Goal: Task Accomplishment & Management: Complete application form

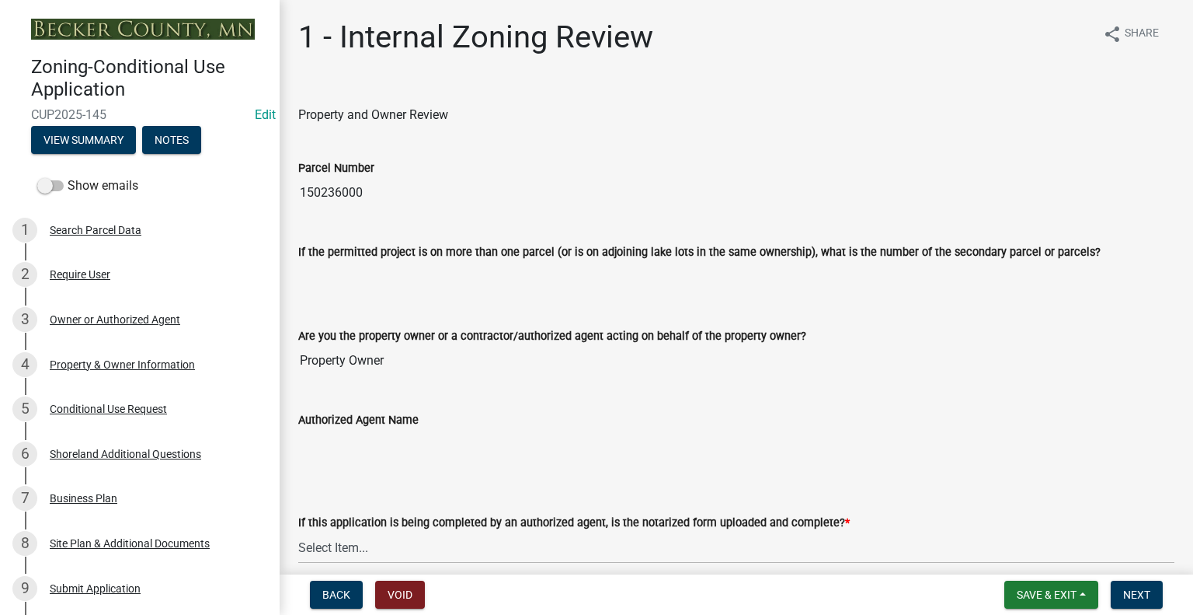
scroll to position [78, 0]
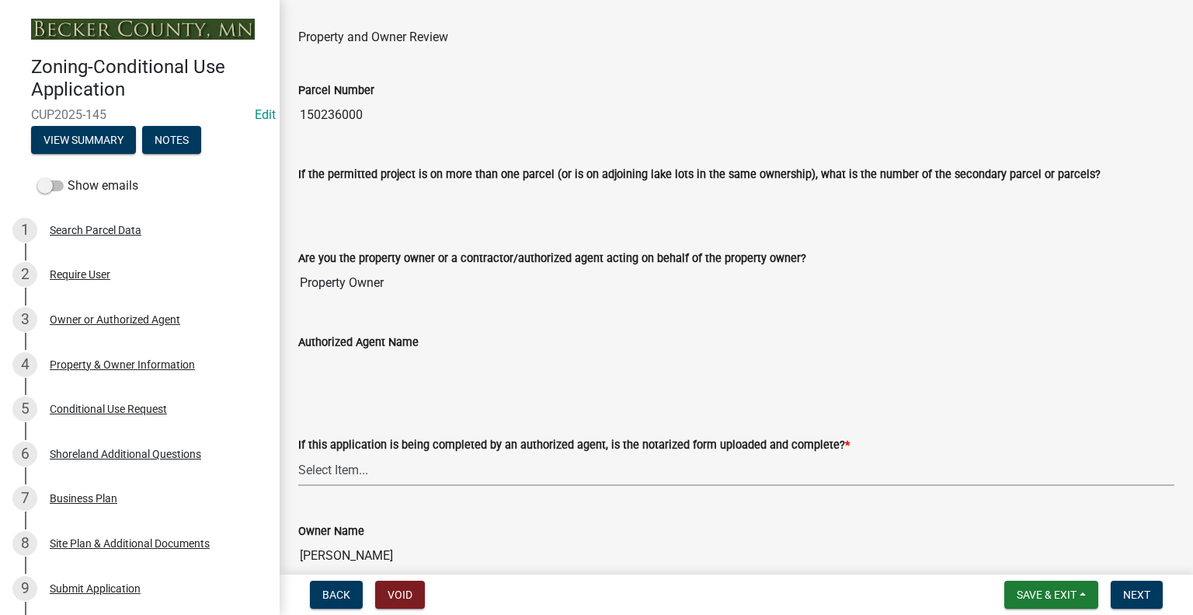
click at [463, 472] on select "Select Item... Yes No N/A" at bounding box center [736, 470] width 876 height 32
click at [298, 454] on select "Select Item... Yes No N/A" at bounding box center [736, 470] width 876 height 32
select select "b15680bb-dba9-4993-8ecf-ed6789b6ef6b"
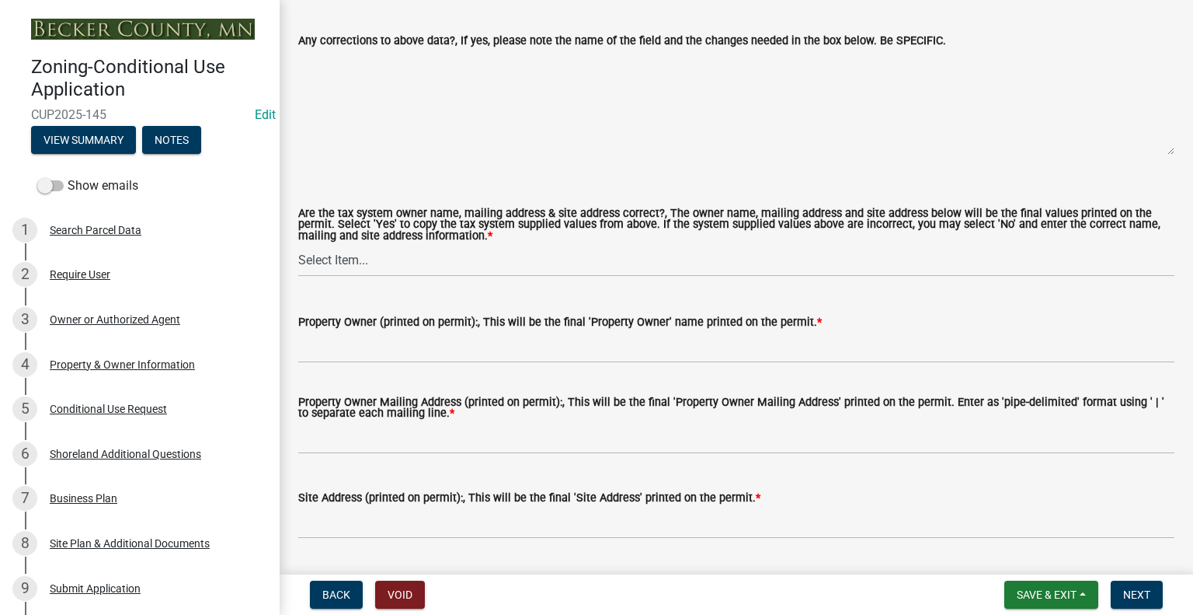
scroll to position [1321, 0]
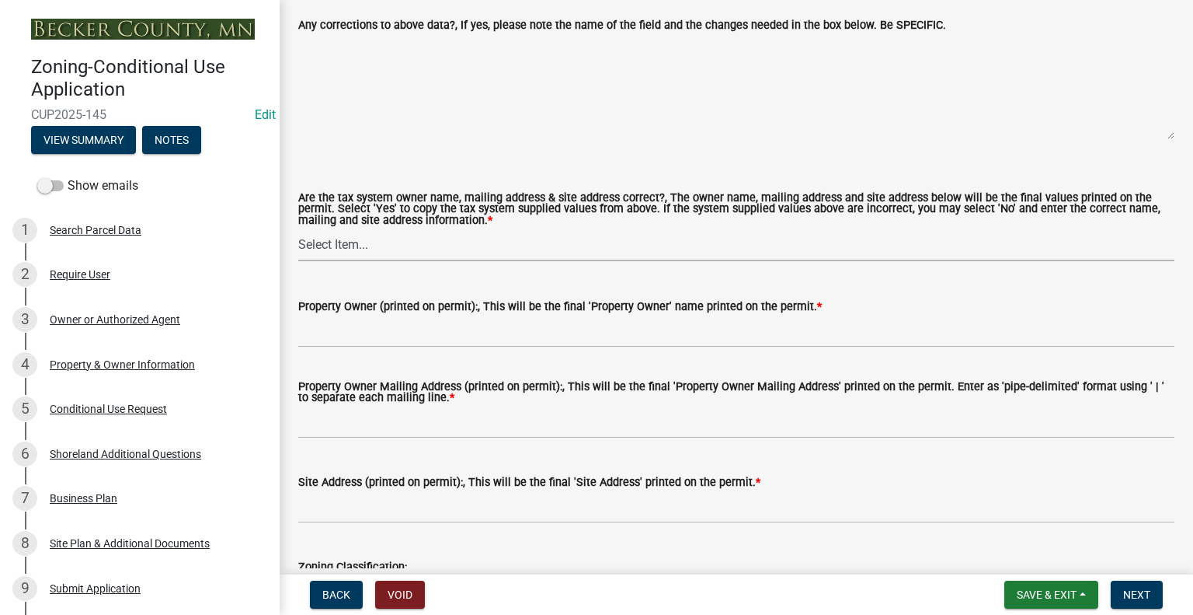
click at [426, 246] on select "Select Item... Yes No" at bounding box center [736, 245] width 876 height 32
click at [298, 229] on select "Select Item... Yes No" at bounding box center [736, 245] width 876 height 32
select select "1cff94a7-300b-4b9f-b2b4-31760b2df794"
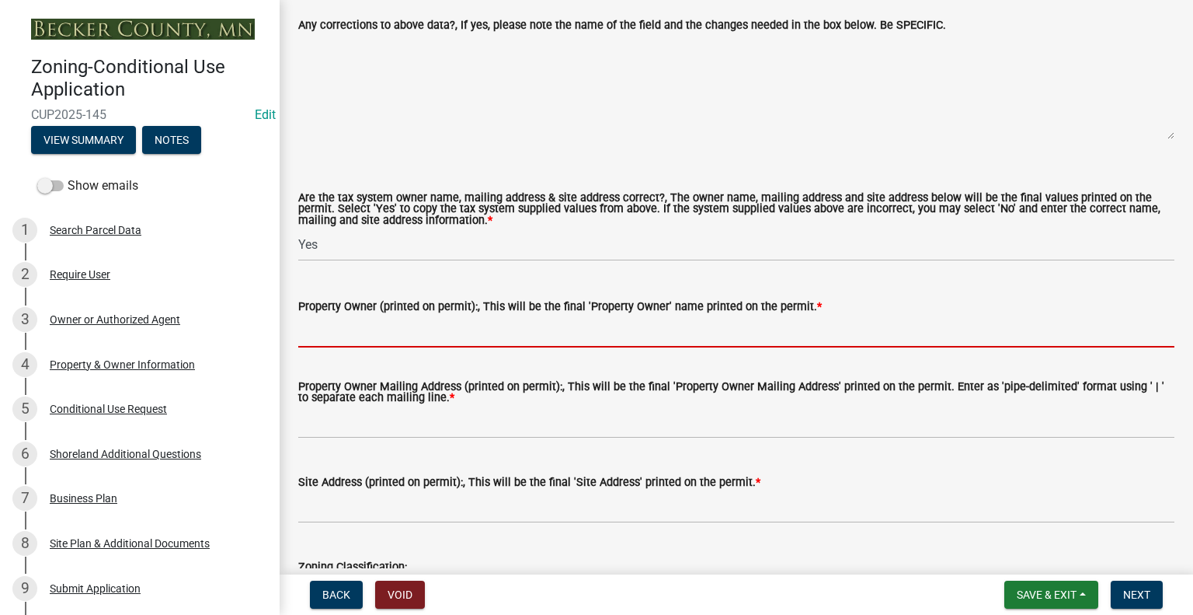
click at [507, 338] on input "Property Owner (printed on permit):, This will be the final 'Property Owner' na…" at bounding box center [736, 331] width 876 height 32
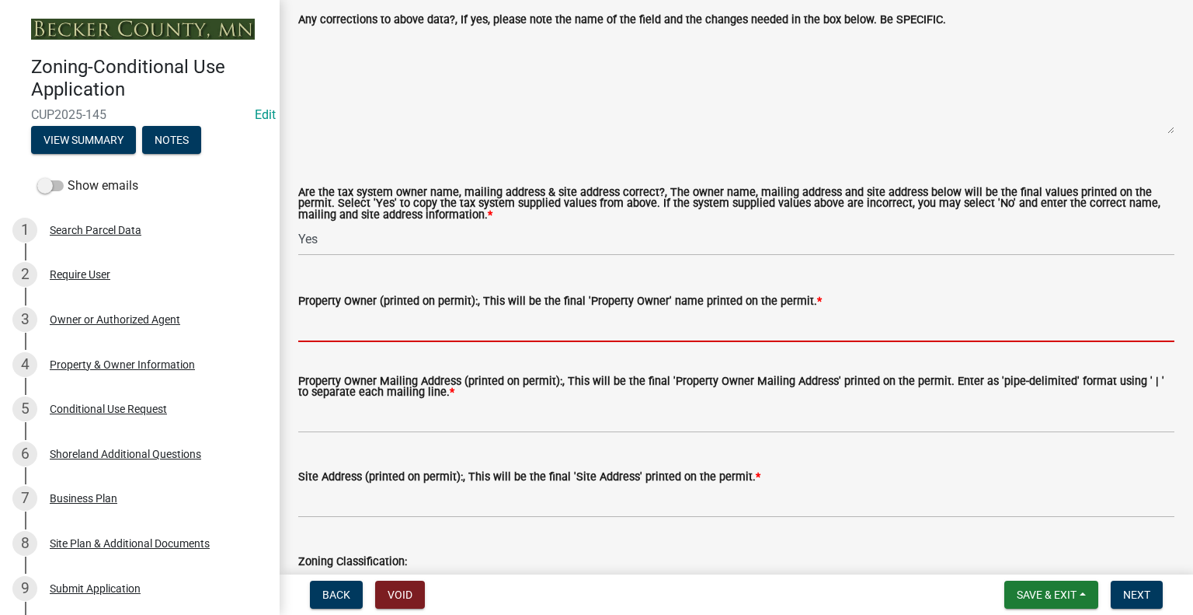
scroll to position [1476, 0]
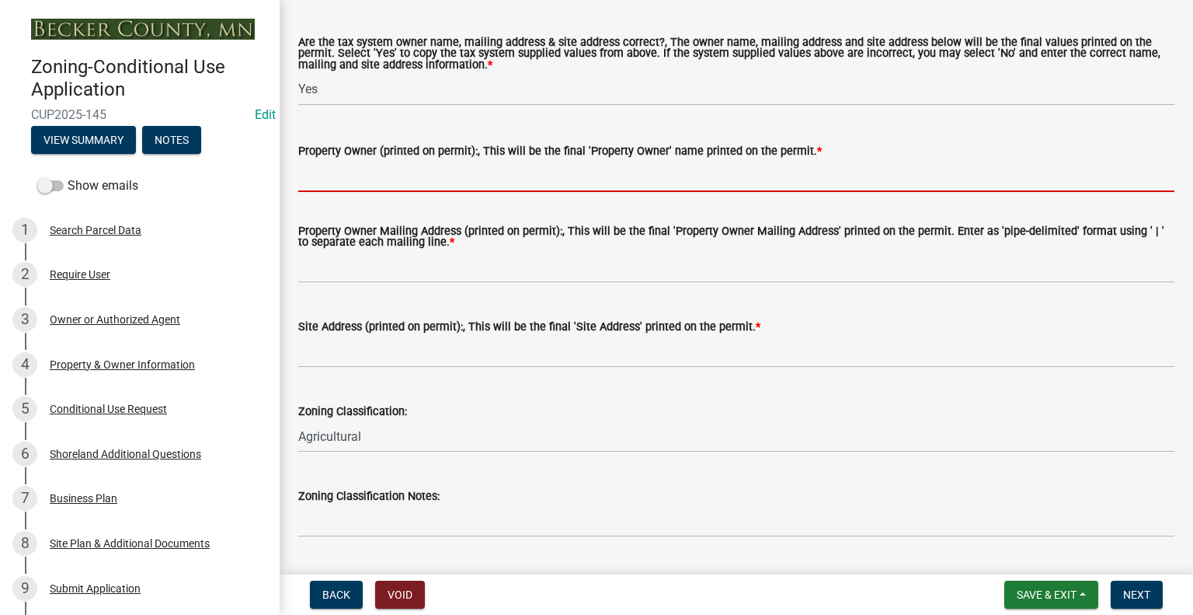
click at [438, 176] on input "Property Owner (printed on permit):, This will be the final 'Property Owner' na…" at bounding box center [736, 176] width 876 height 32
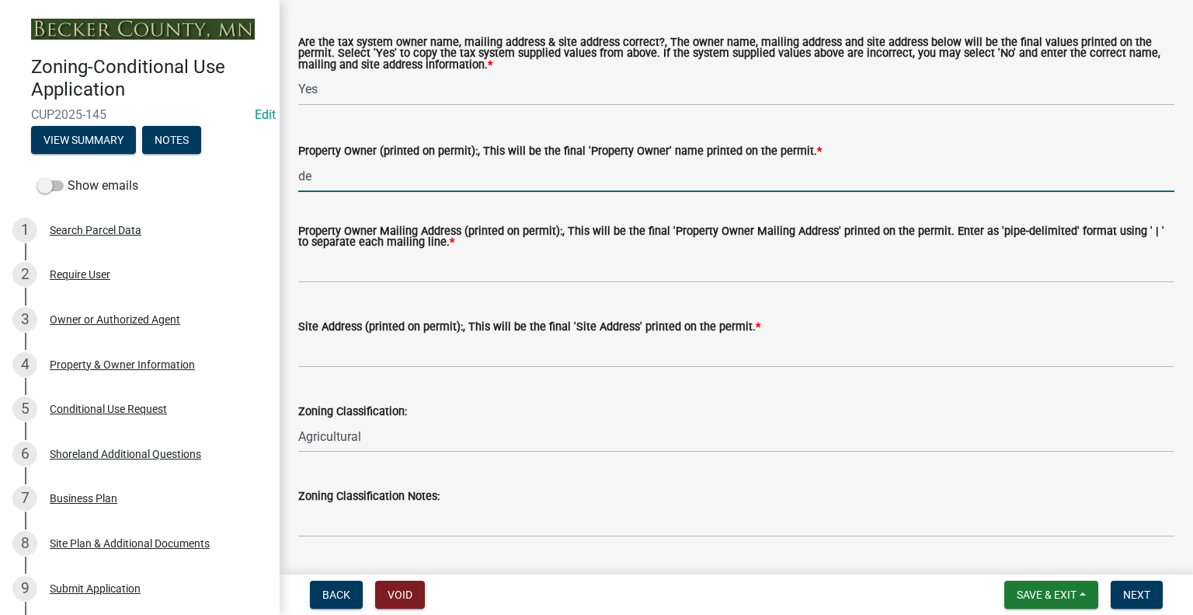
type input "d"
type input "[PERSON_NAME]"
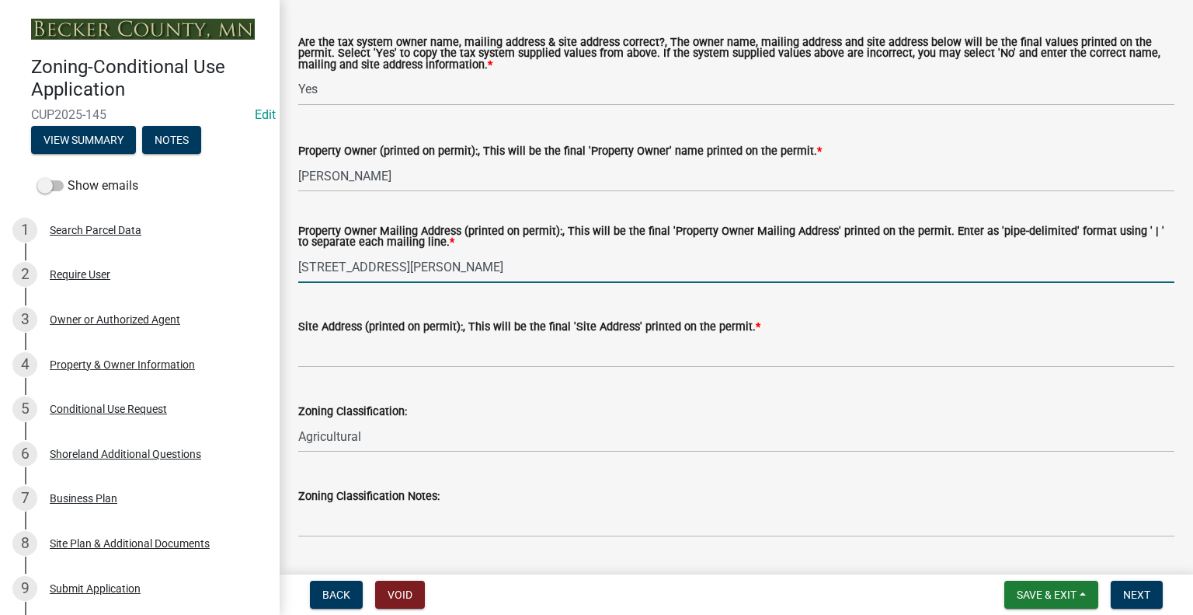
type input "[STREET_ADDRESS][PERSON_NAME]"
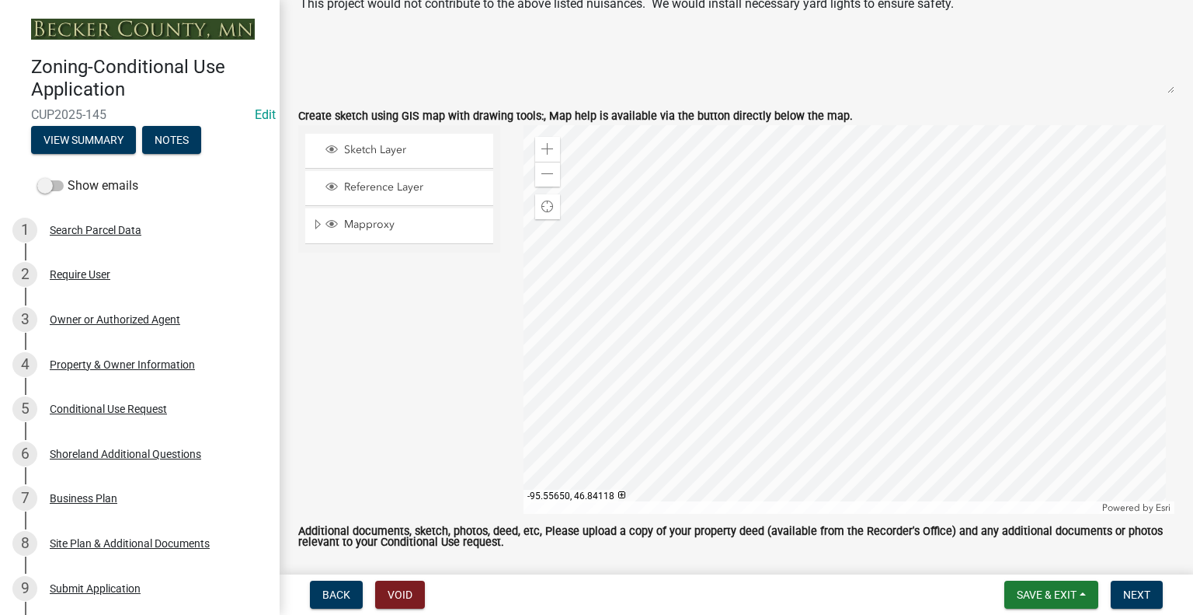
scroll to position [3108, 0]
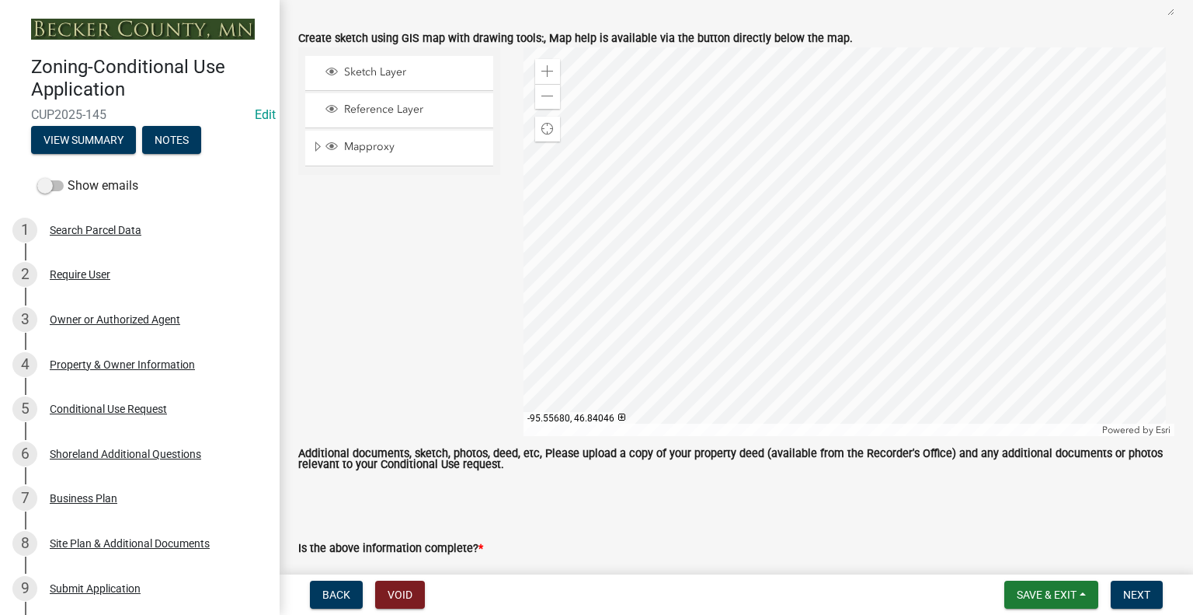
type input "[STREET_ADDRESS][PERSON_NAME]"
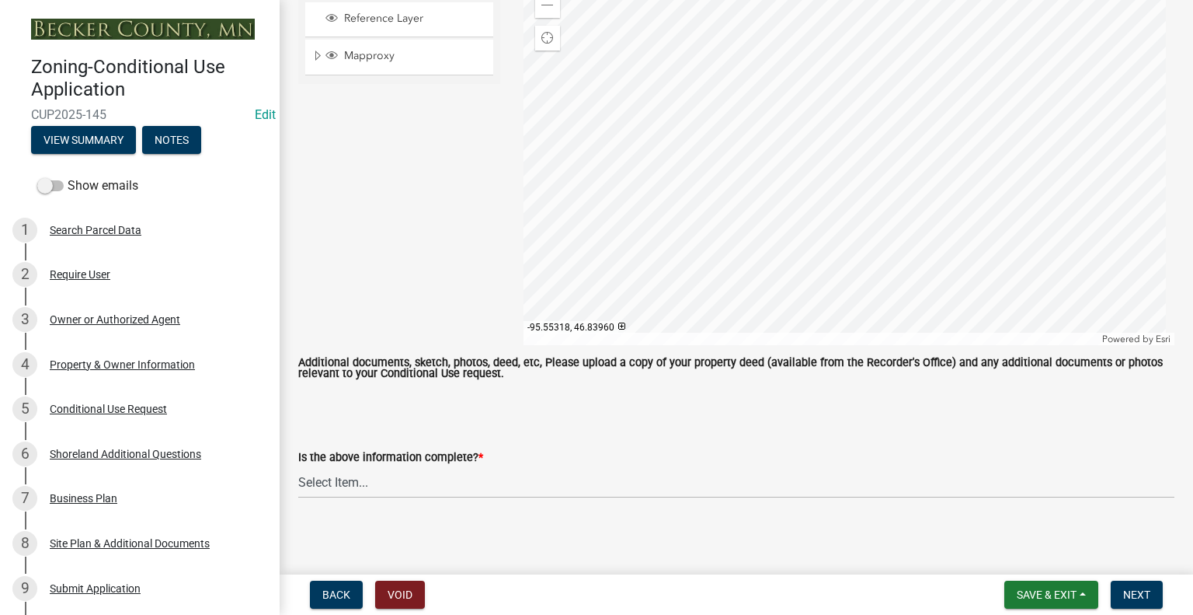
scroll to position [3199, 0]
click at [406, 473] on select "Select Item... Yes No" at bounding box center [736, 481] width 876 height 32
click at [298, 465] on select "Select Item... Yes No" at bounding box center [736, 481] width 876 height 32
select select "c1d38a20-d2c9-4648-a7f1-b631cd291cc0"
click at [1132, 594] on span "Next" at bounding box center [1136, 594] width 27 height 12
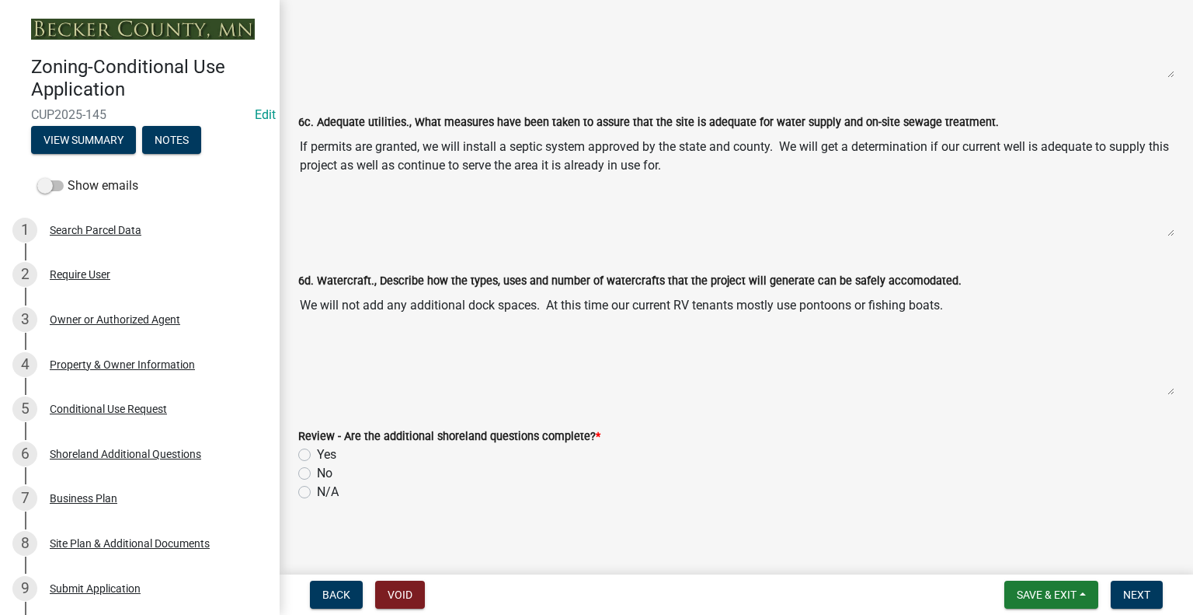
scroll to position [376, 0]
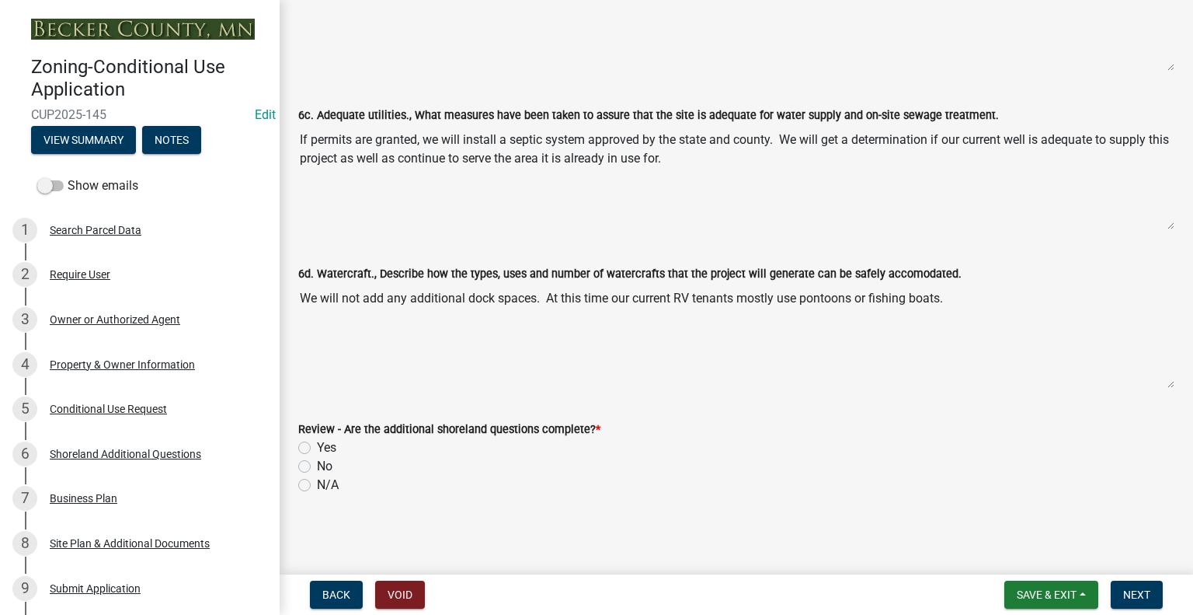
click at [317, 447] on label "Yes" at bounding box center [326, 447] width 19 height 19
click at [317, 447] on input "Yes" at bounding box center [322, 443] width 10 height 10
radio input "true"
click at [1151, 583] on button "Next" at bounding box center [1137, 594] width 52 height 28
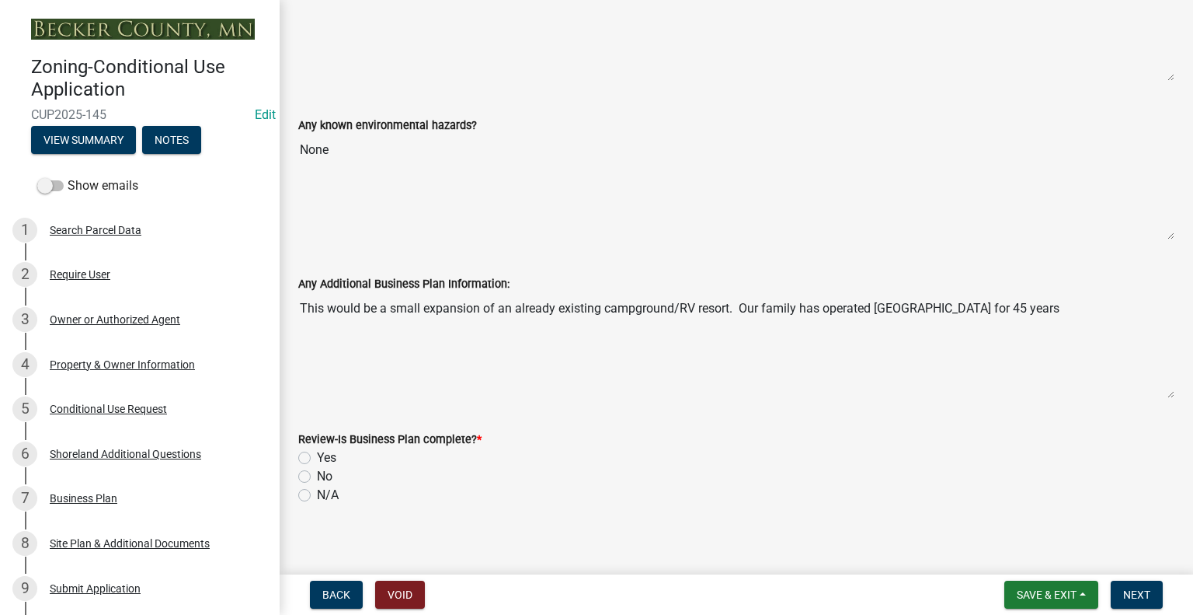
scroll to position [1723, 0]
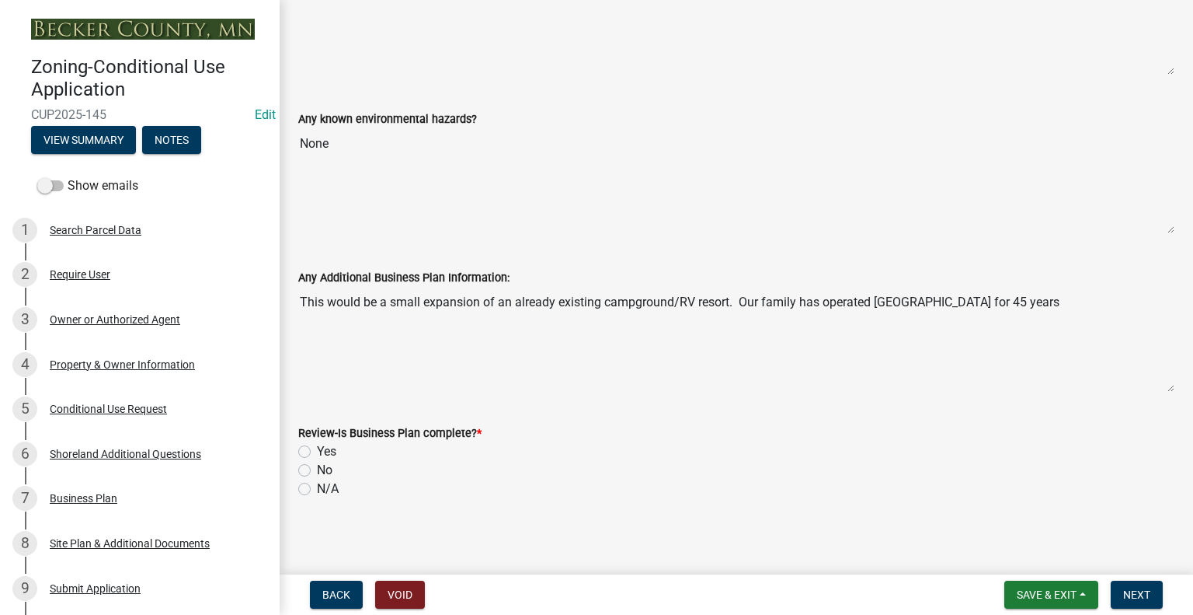
click at [317, 447] on label "Yes" at bounding box center [326, 451] width 19 height 19
click at [317, 447] on input "Yes" at bounding box center [322, 447] width 10 height 10
radio input "true"
click at [1144, 597] on span "Next" at bounding box center [1136, 594] width 27 height 12
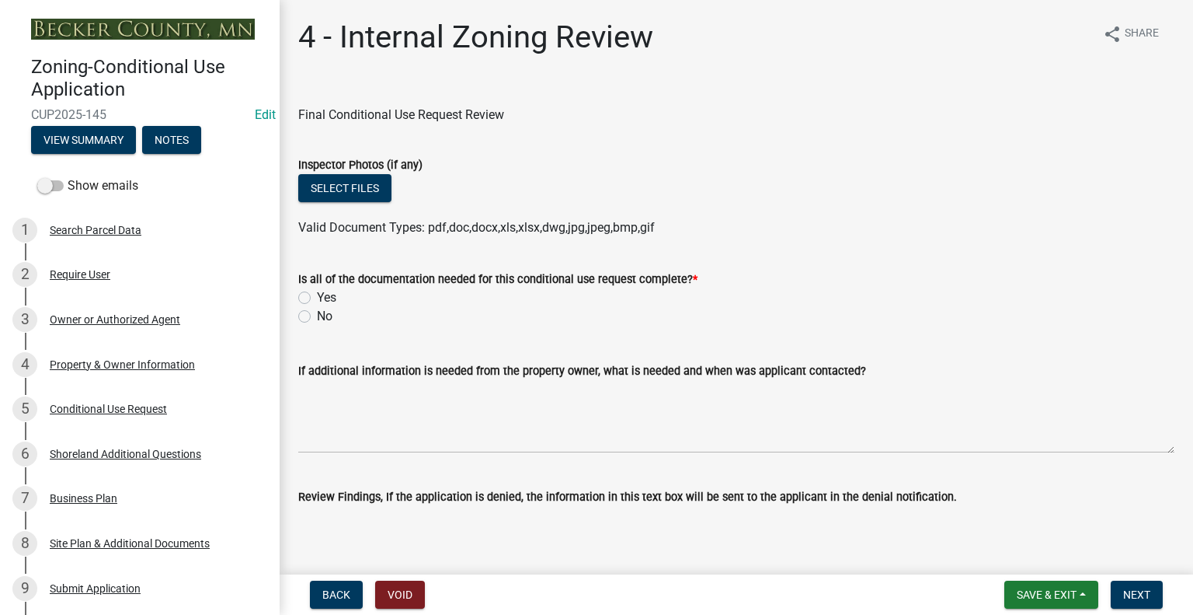
click at [317, 298] on label "Yes" at bounding box center [326, 297] width 19 height 19
click at [317, 298] on input "Yes" at bounding box center [322, 293] width 10 height 10
radio input "true"
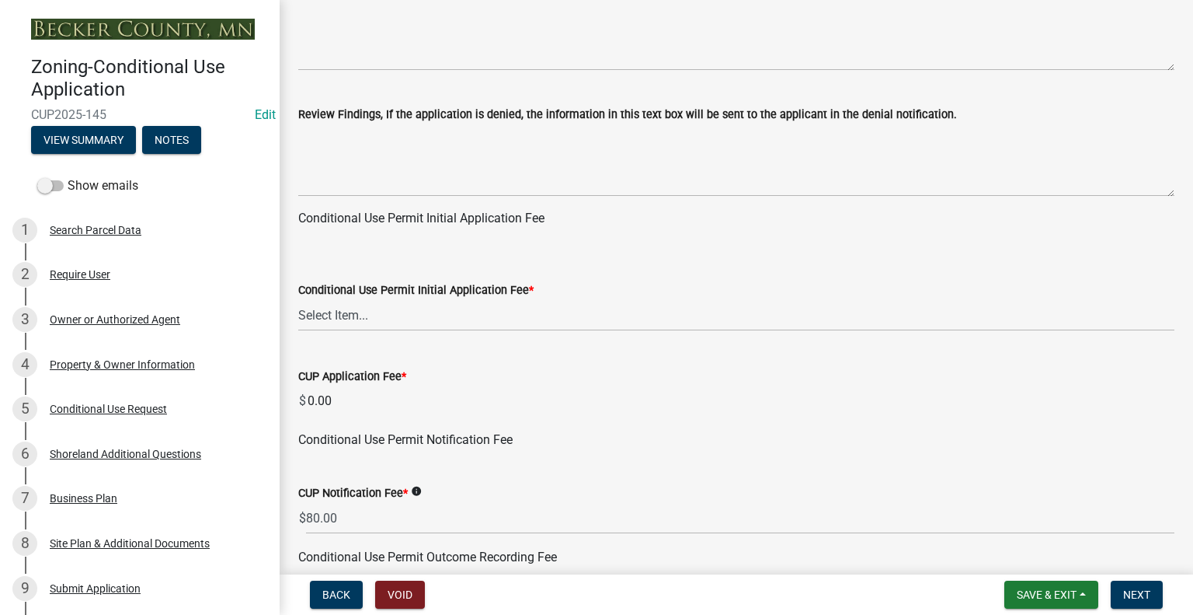
scroll to position [388, 0]
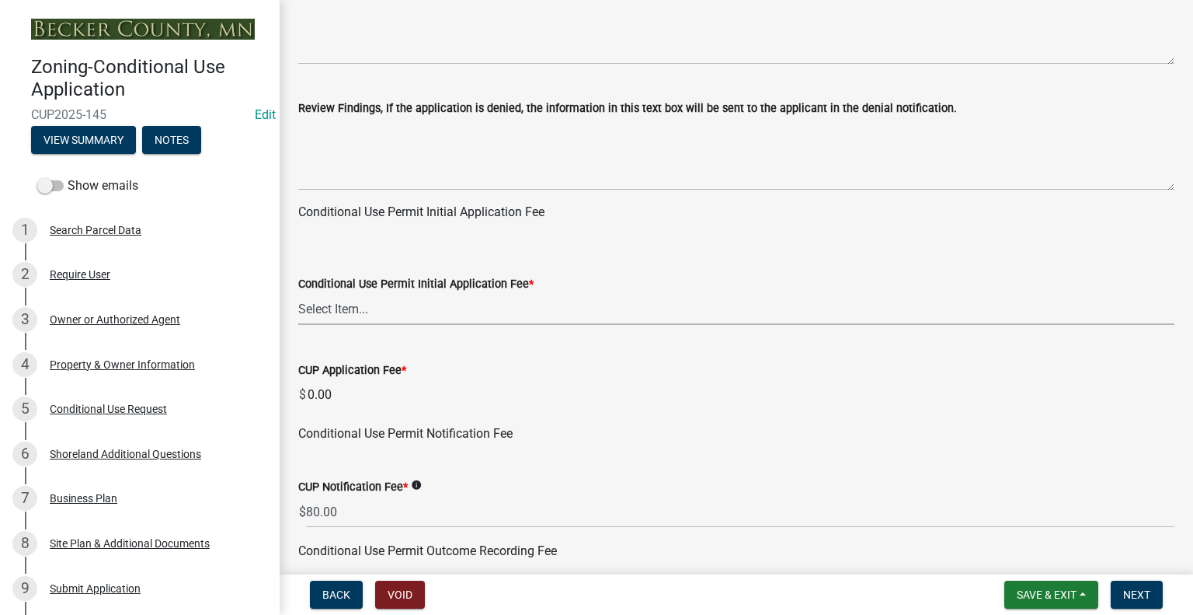
click at [570, 305] on select "Select Item... Agricultural or Residential: $200 Commercial or Industrial: $300" at bounding box center [736, 309] width 876 height 32
click at [298, 293] on select "Select Item... Agricultural or Residential: $200 Commercial or Industrial: $300" at bounding box center [736, 309] width 876 height 32
select select "125e1608-e276-43d0-b660-13b6d7061181"
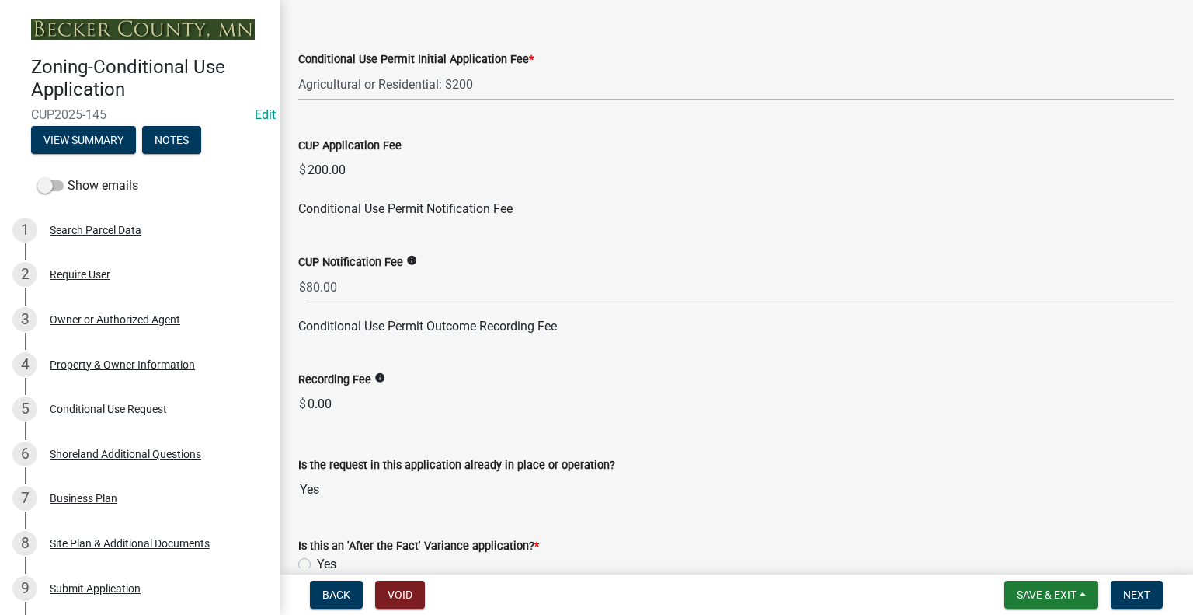
scroll to position [622, 0]
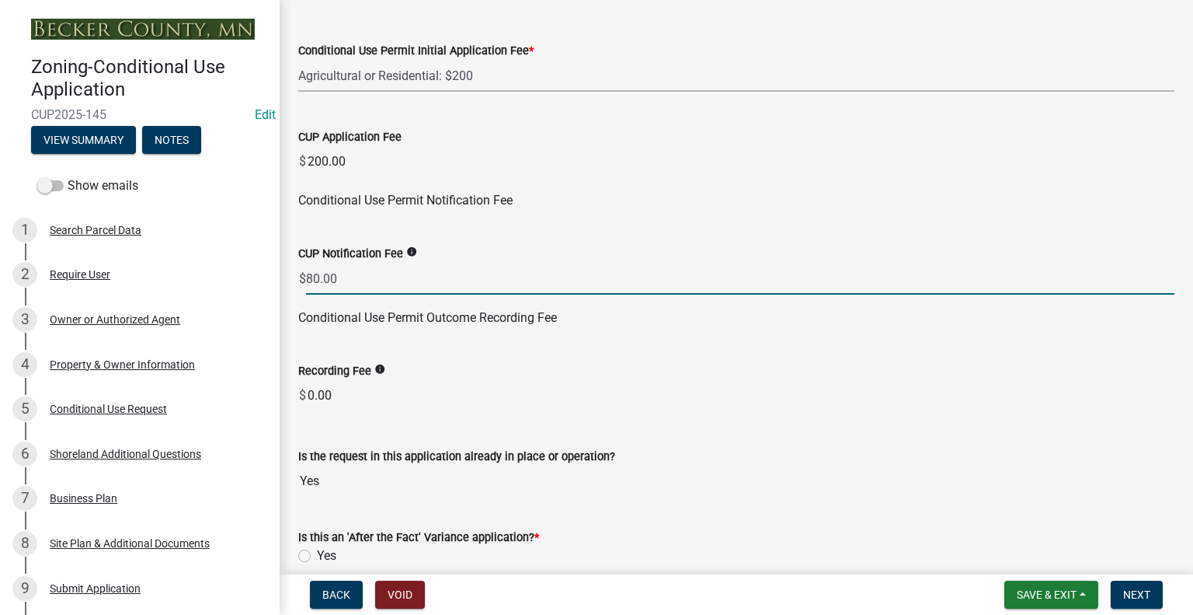
click at [309, 277] on input "80.00" at bounding box center [740, 279] width 869 height 32
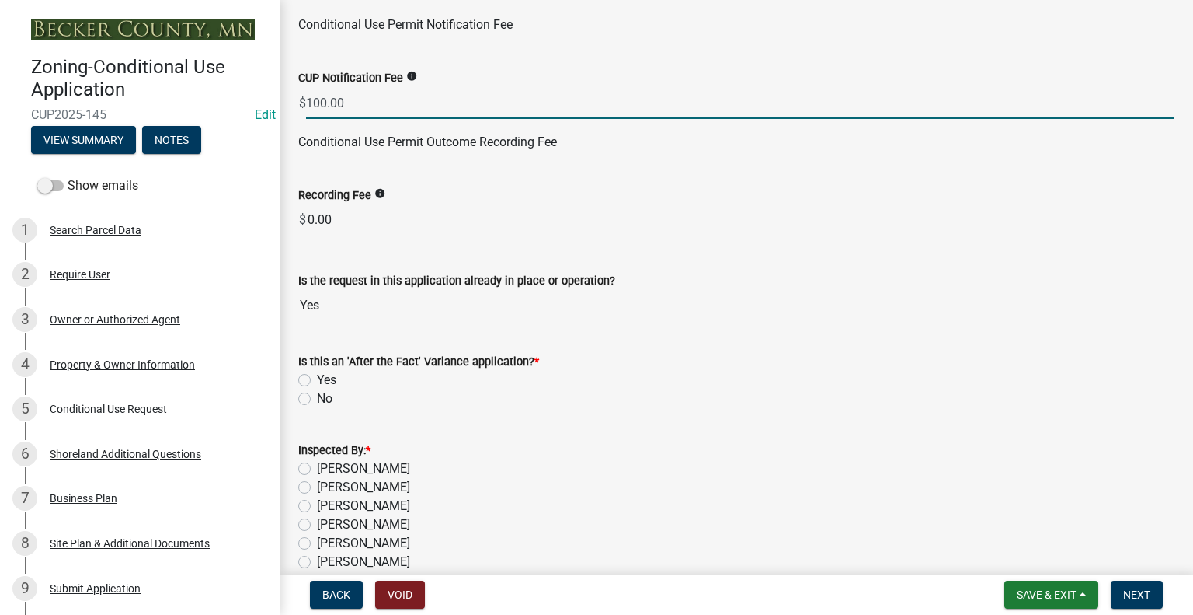
scroll to position [855, 0]
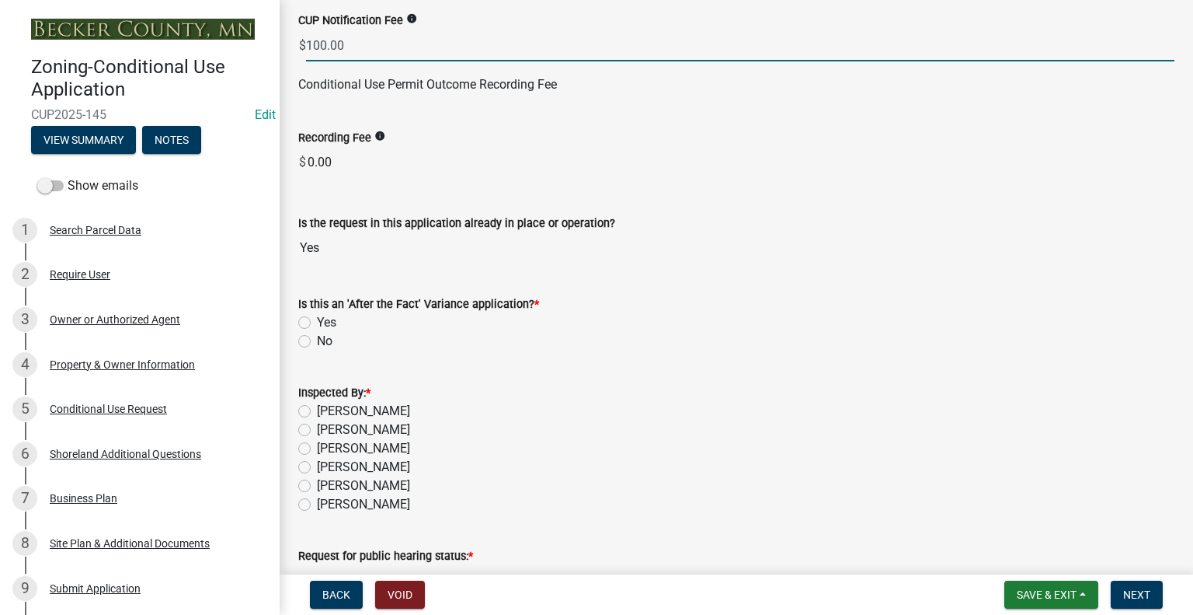
type input "100.00"
click at [317, 343] on label "No" at bounding box center [325, 341] width 16 height 19
click at [317, 342] on input "No" at bounding box center [322, 337] width 10 height 10
radio input "true"
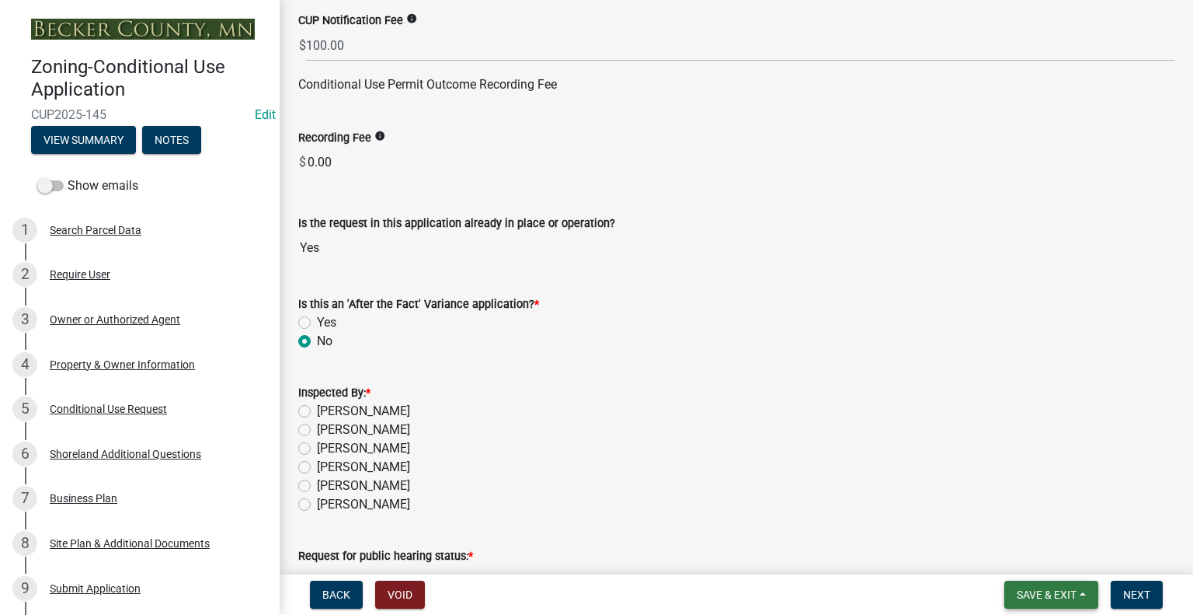
click at [1046, 604] on button "Save & Exit" at bounding box center [1052, 594] width 94 height 28
click at [1022, 524] on button "Save" at bounding box center [1036, 516] width 124 height 37
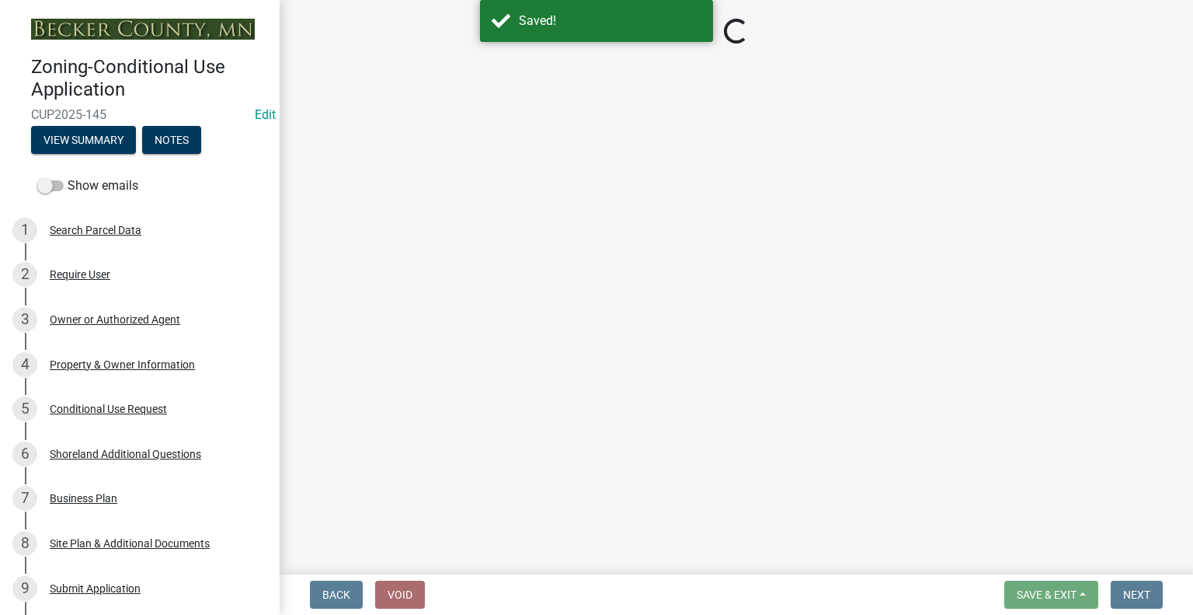
select select "125e1608-e276-43d0-b660-13b6d7061181"
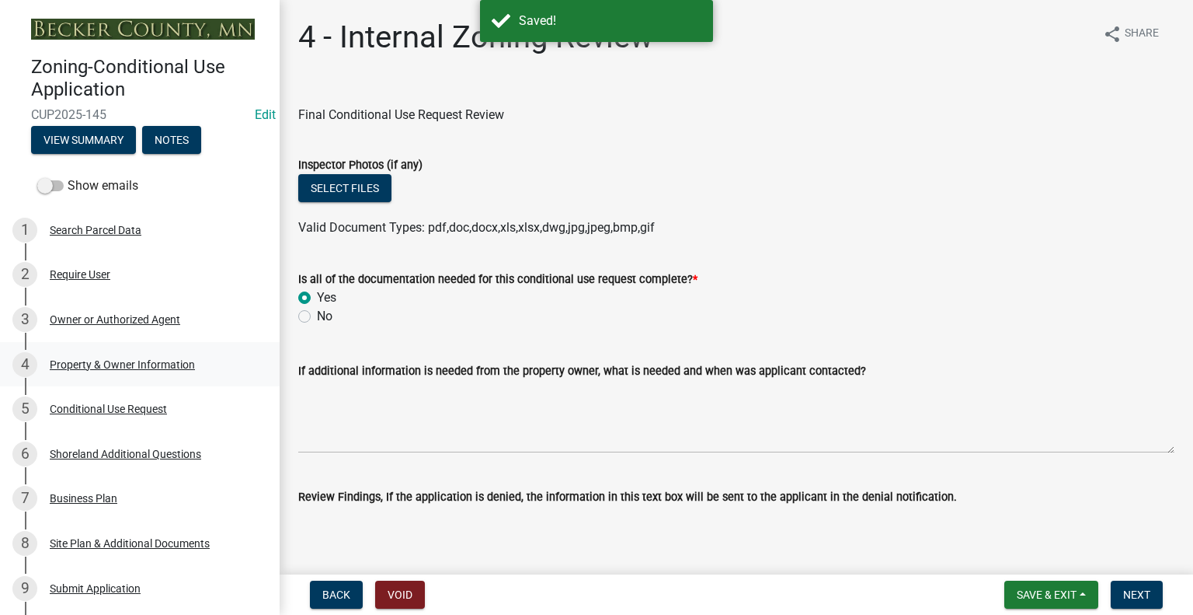
click at [134, 363] on div "Property & Owner Information" at bounding box center [122, 364] width 145 height 11
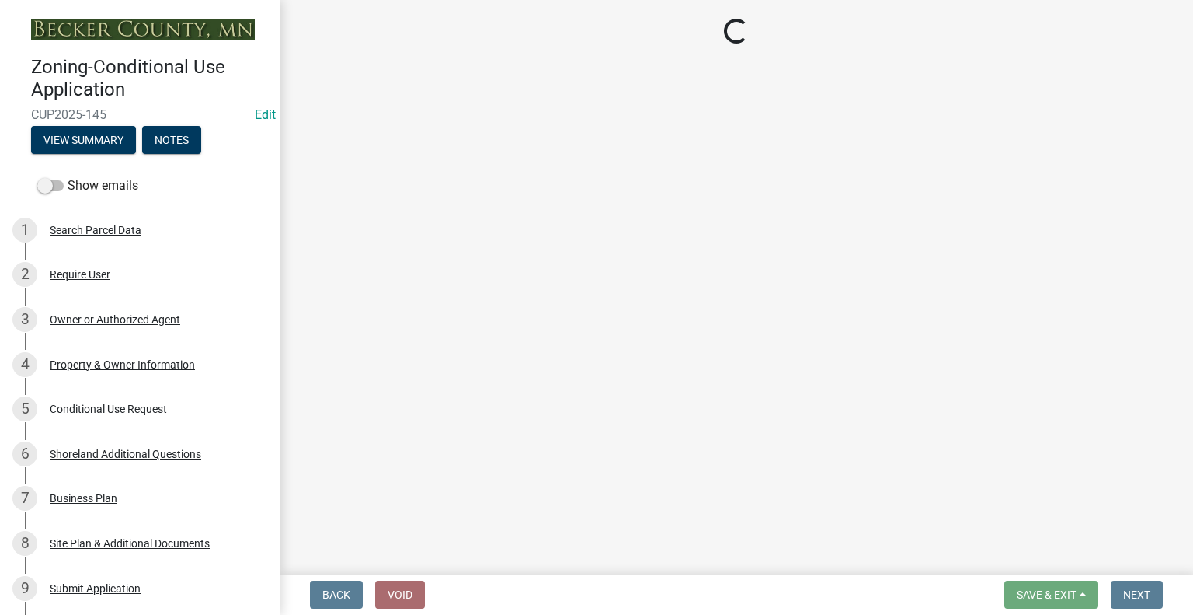
select select "e0d1d7c9-8d16-451a-b1bf-64c4ff73636e"
select select "99cd2cf1-4fe5-4473-8f15-61e3df51664a"
select select "7fcaf676-08b1-4422-8d1f-7d7abb5651ef"
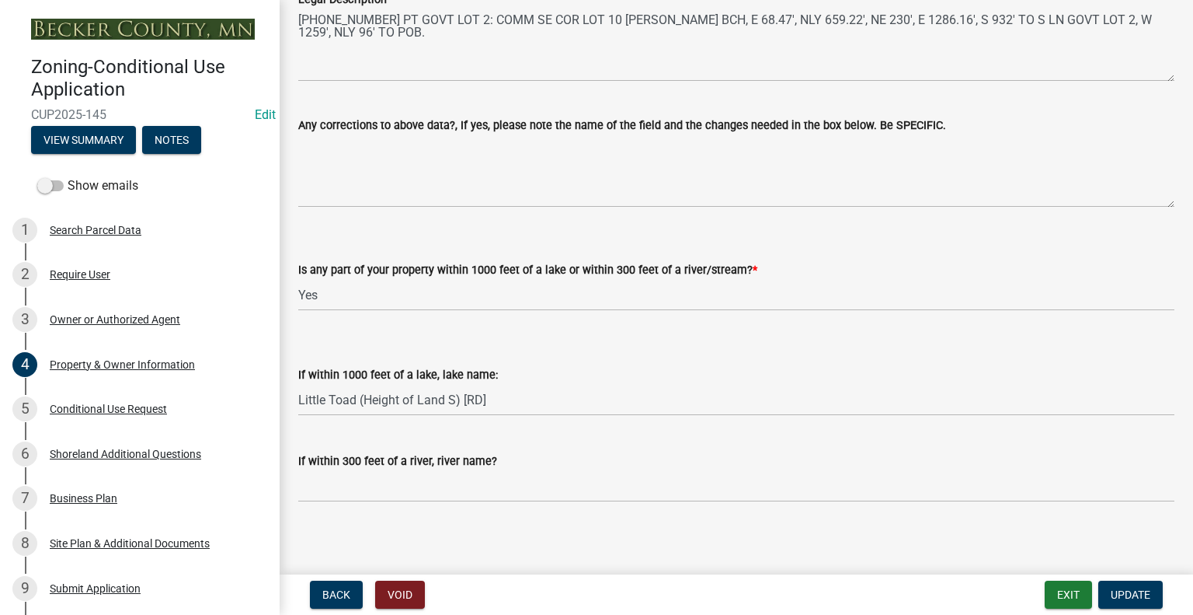
scroll to position [1183, 0]
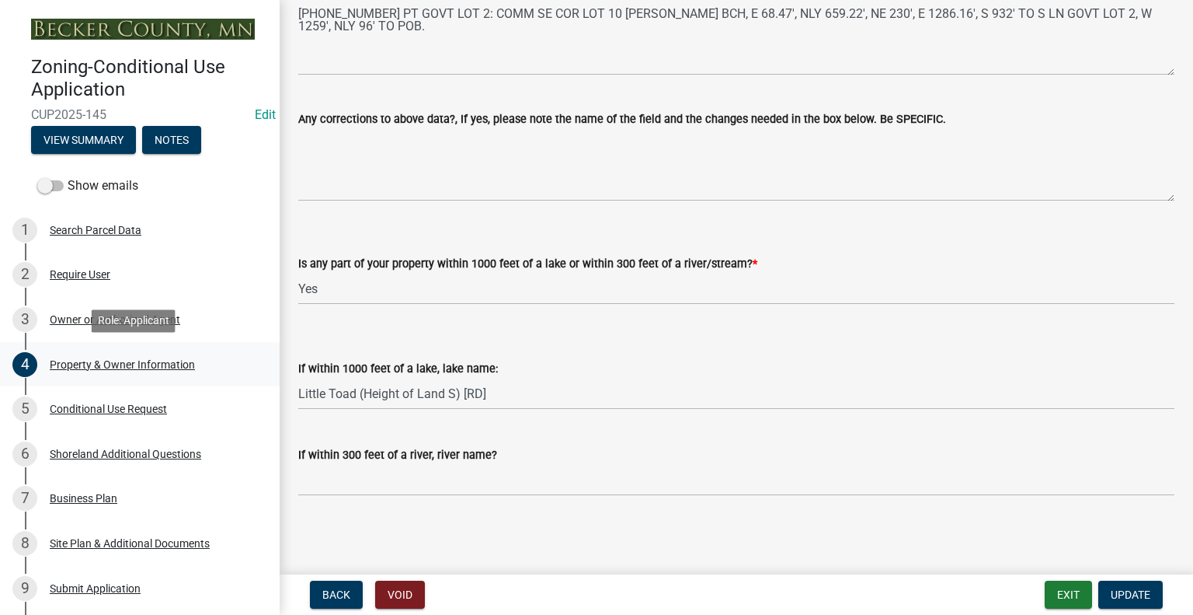
click at [121, 366] on div "Property & Owner Information" at bounding box center [122, 364] width 145 height 11
click at [131, 411] on div "Conditional Use Request" at bounding box center [108, 408] width 117 height 11
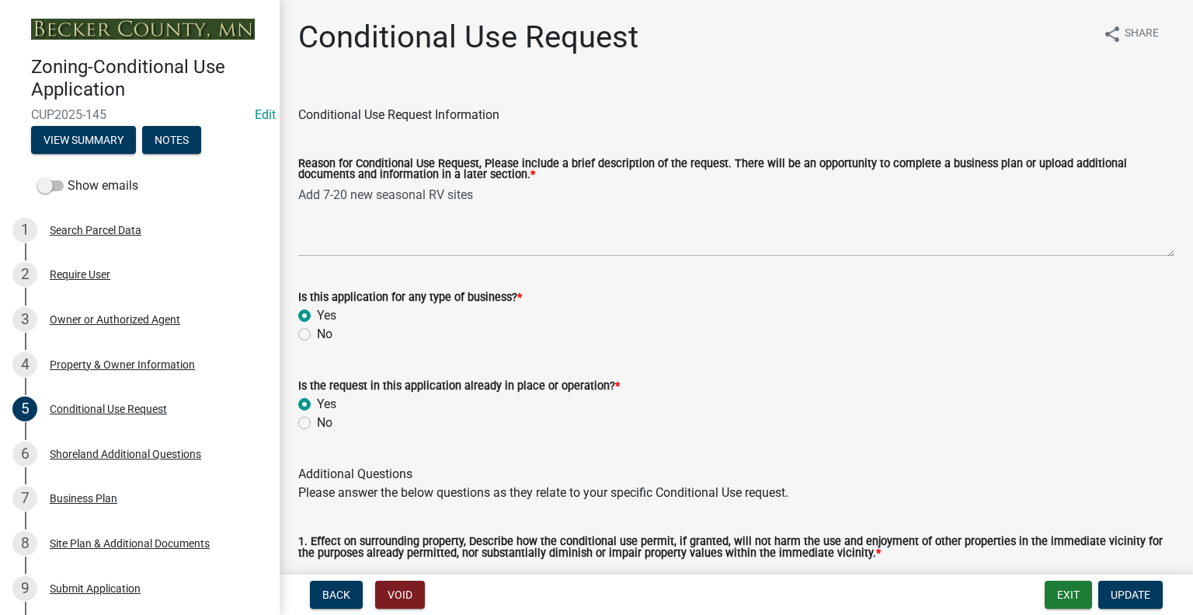
click at [317, 425] on label "No" at bounding box center [325, 422] width 16 height 19
click at [317, 423] on input "No" at bounding box center [322, 418] width 10 height 10
radio input "true"
click at [1126, 599] on span "Update" at bounding box center [1131, 594] width 40 height 12
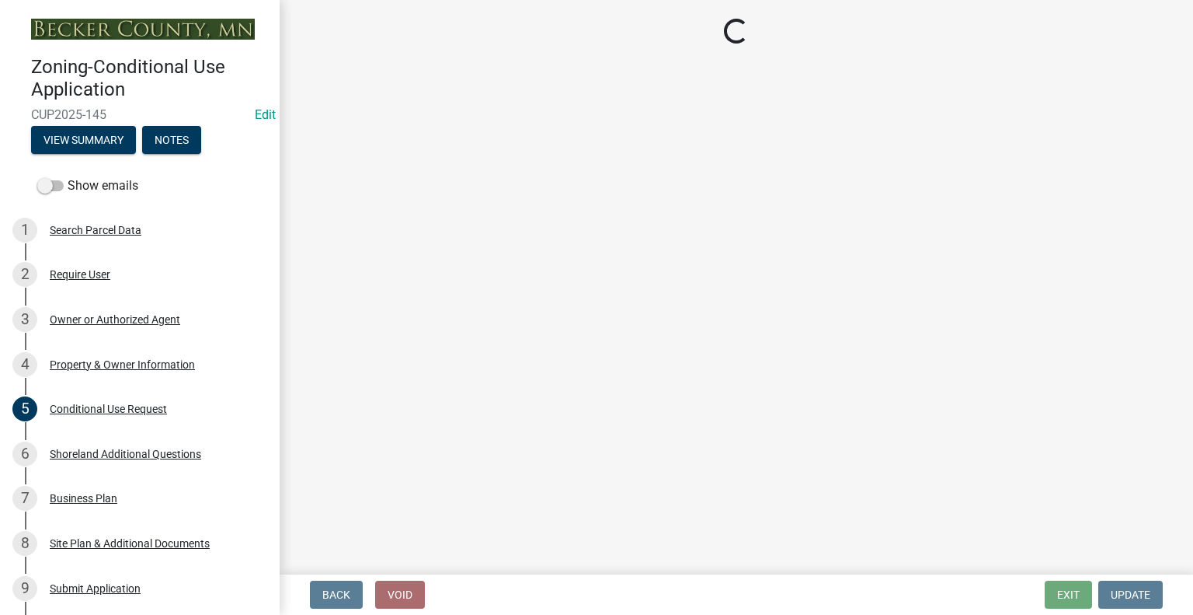
select select "125e1608-e276-43d0-b660-13b6d7061181"
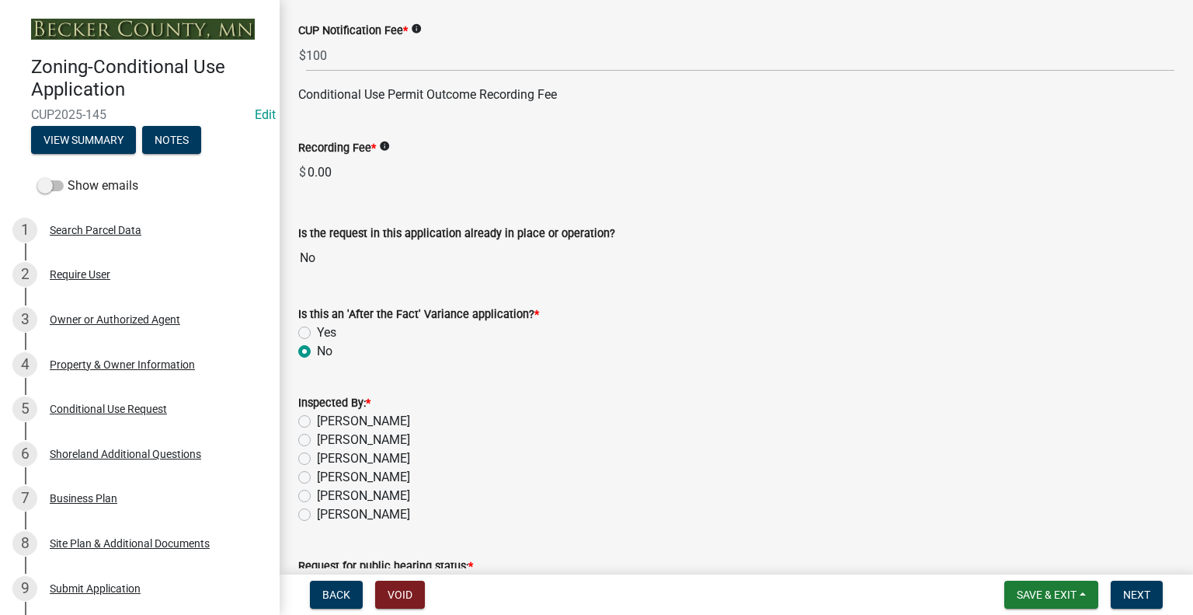
scroll to position [855, 0]
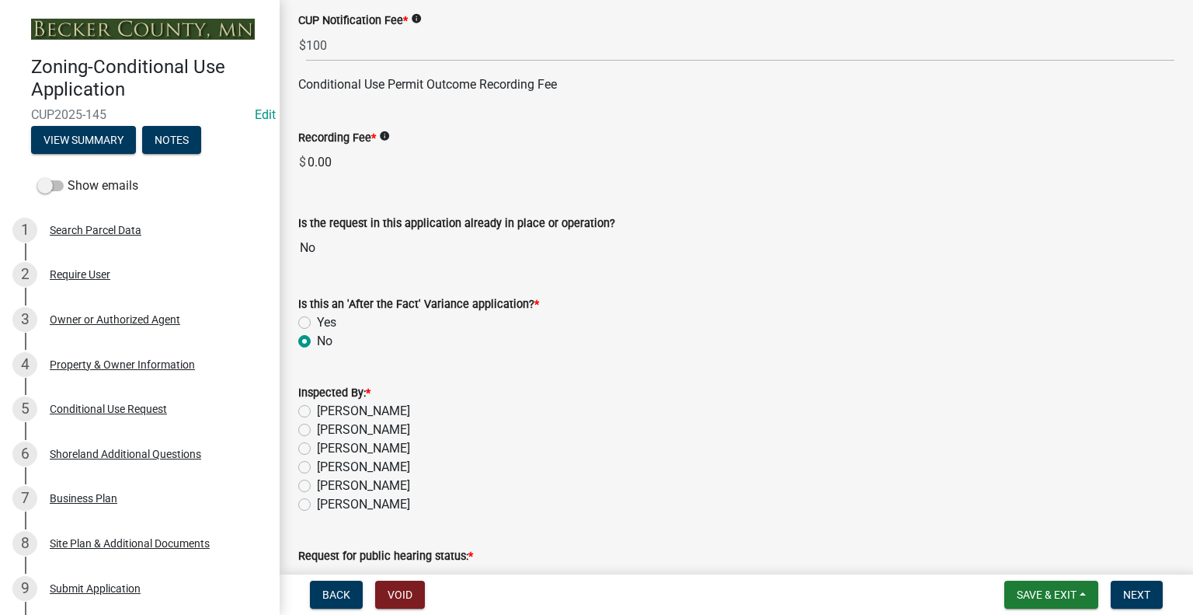
click at [317, 446] on label "[PERSON_NAME]" at bounding box center [363, 448] width 93 height 19
click at [317, 446] on input "[PERSON_NAME]" at bounding box center [322, 444] width 10 height 10
radio input "true"
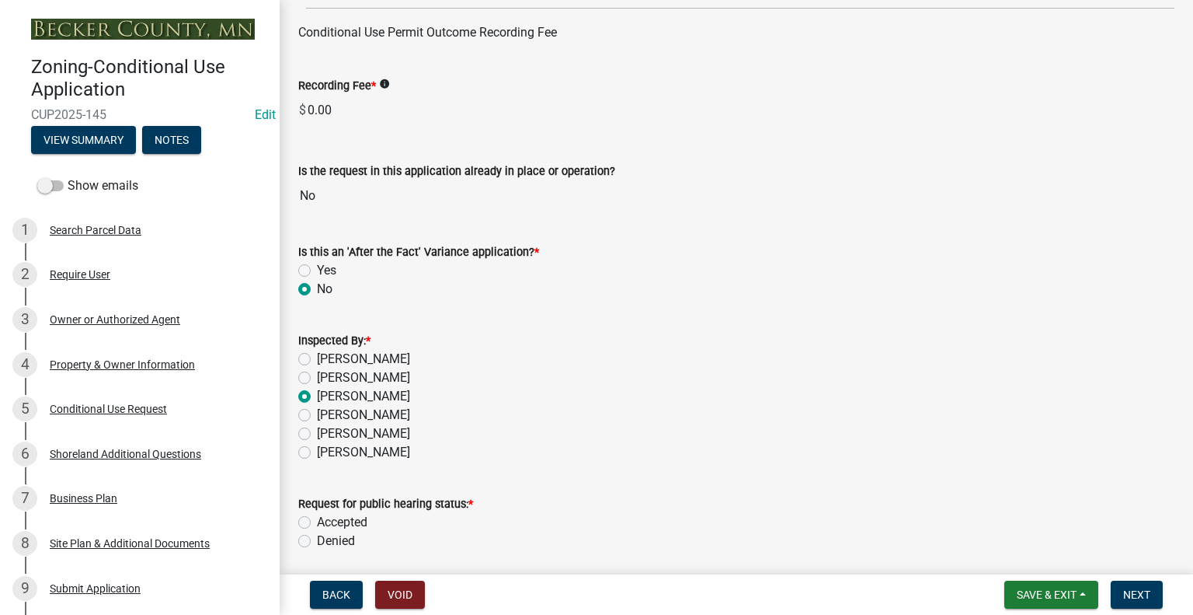
scroll to position [962, 0]
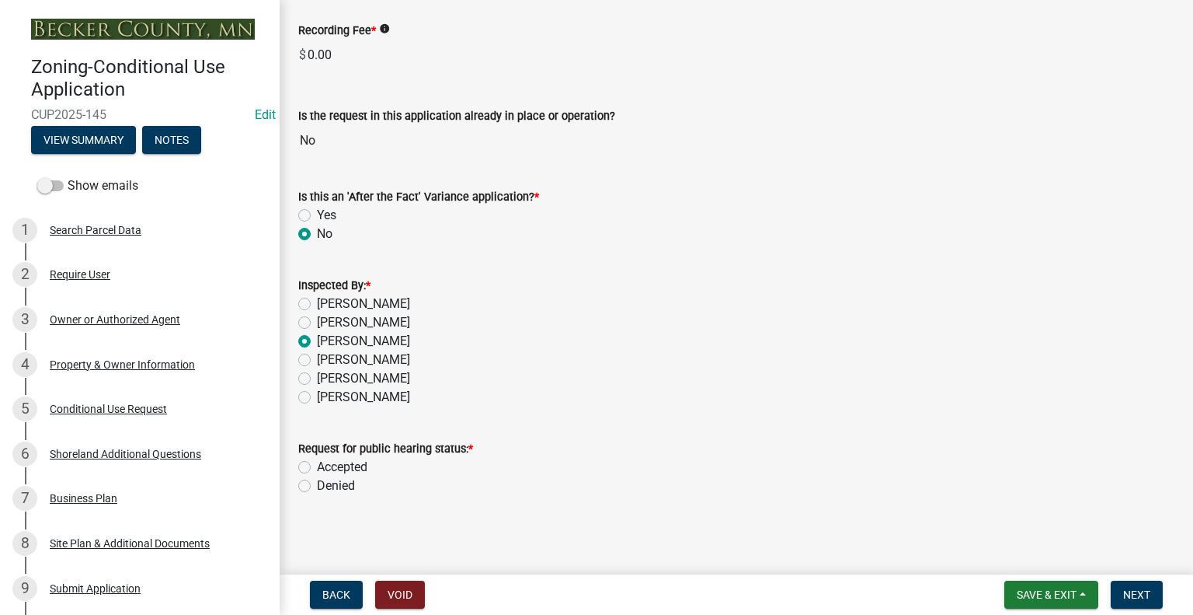
click at [317, 465] on label "Accepted" at bounding box center [342, 467] width 51 height 19
click at [317, 465] on input "Accepted" at bounding box center [322, 463] width 10 height 10
radio input "true"
click at [1131, 599] on span "Next" at bounding box center [1136, 594] width 27 height 12
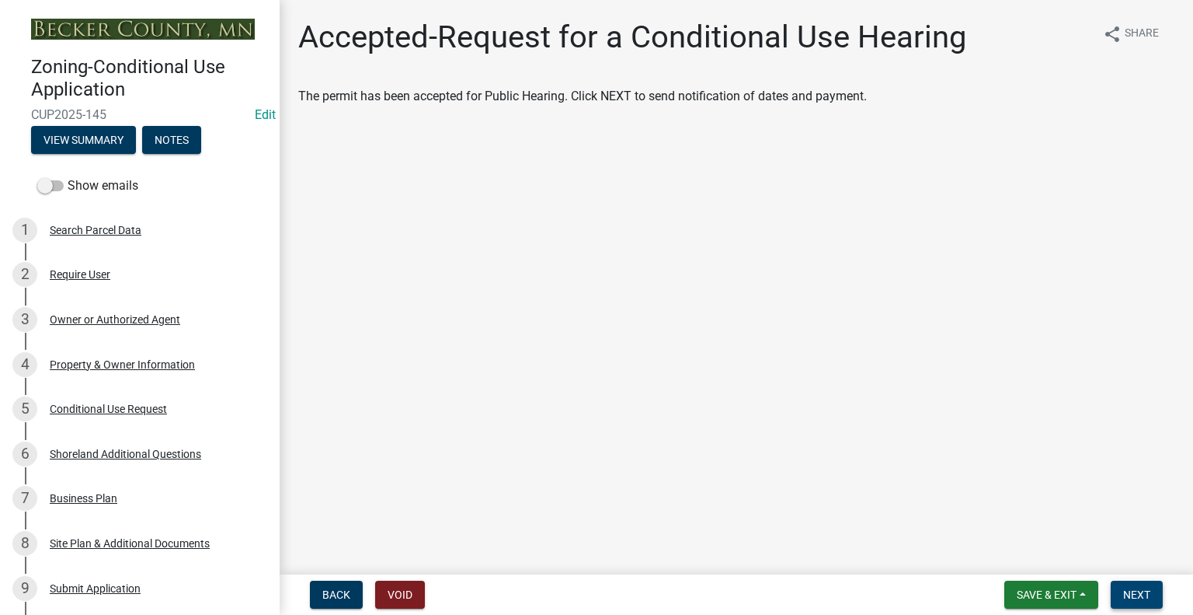
click at [1134, 594] on span "Next" at bounding box center [1136, 594] width 27 height 12
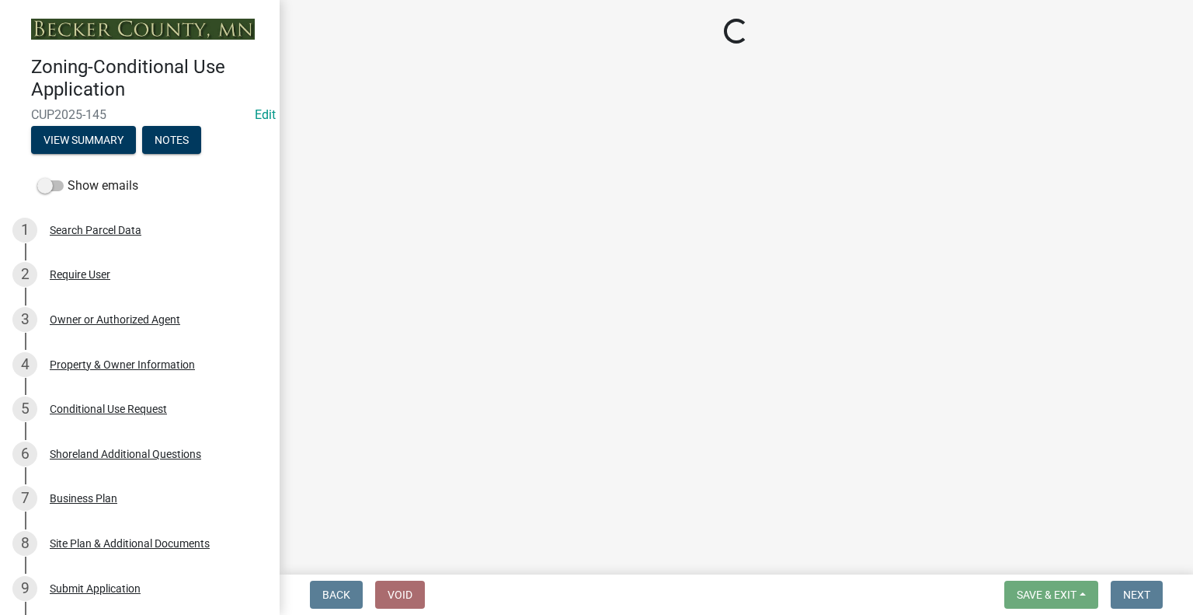
select select "3: 3"
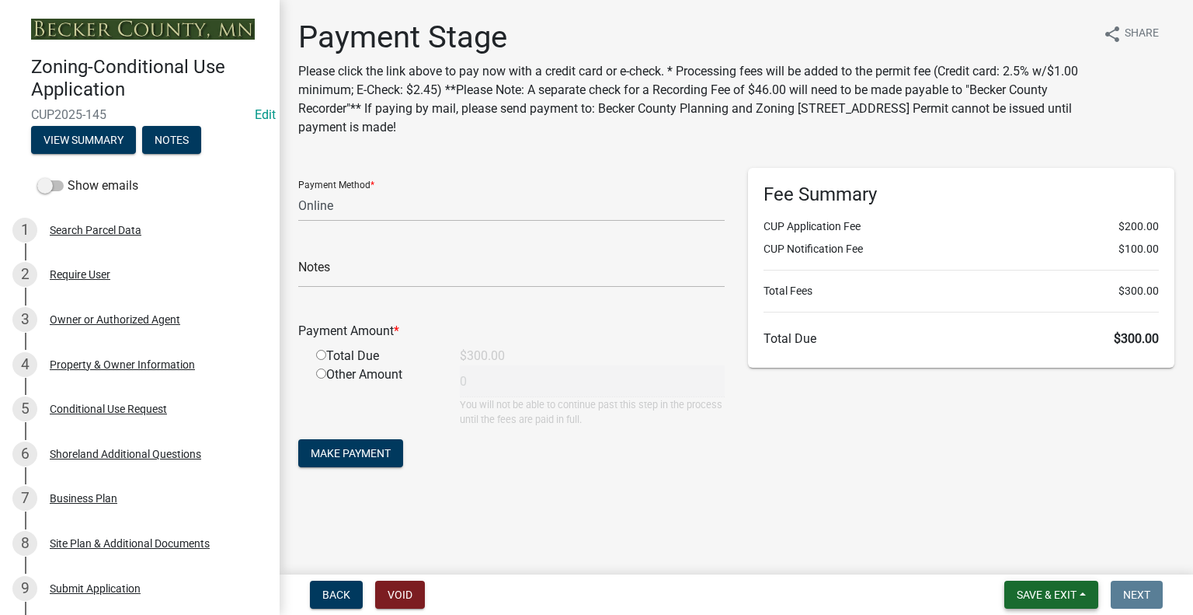
click at [1047, 597] on span "Save & Exit" at bounding box center [1047, 594] width 60 height 12
click at [1026, 566] on button "Save & Exit" at bounding box center [1036, 553] width 124 height 37
